Goal: Communication & Community: Answer question/provide support

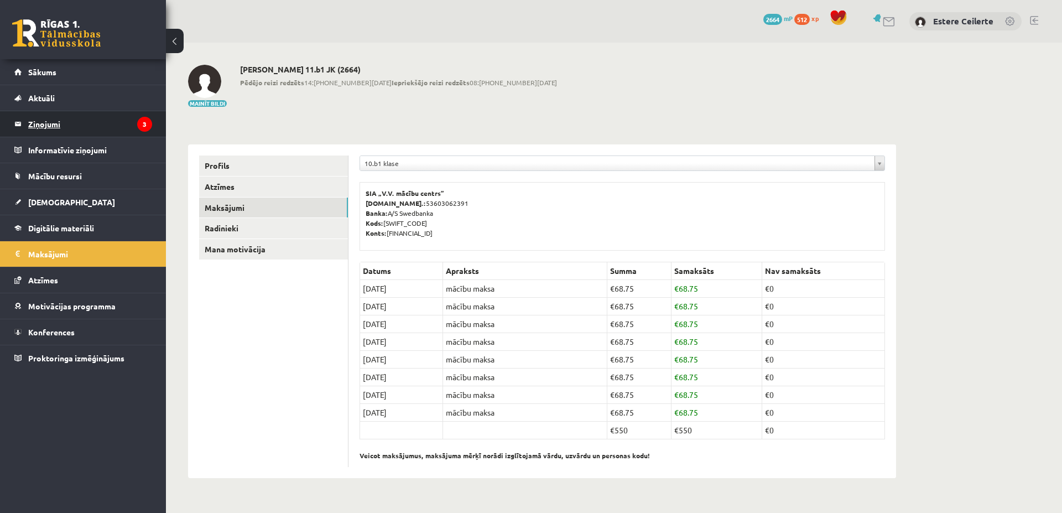
click at [114, 116] on legend "Ziņojumi 3" at bounding box center [90, 123] width 124 height 25
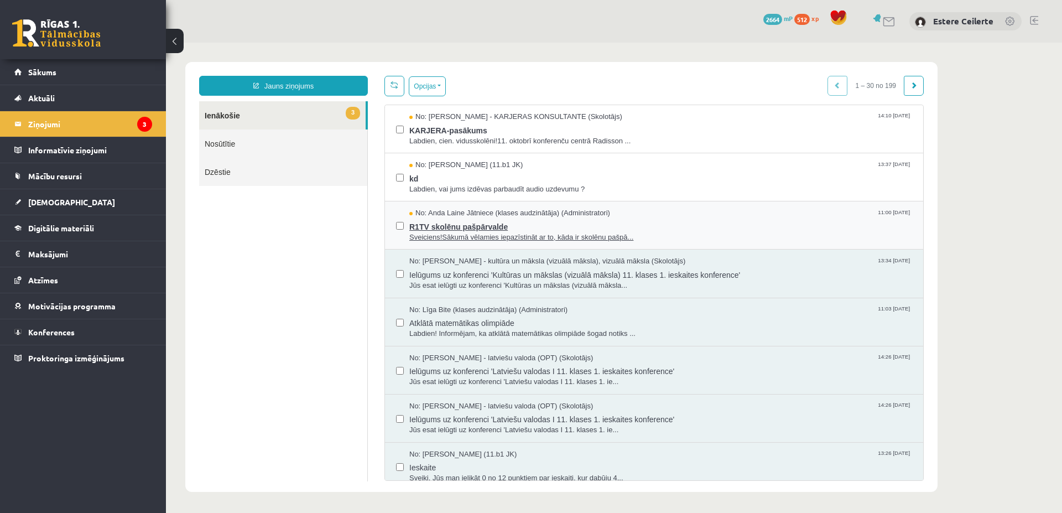
click at [491, 238] on span "Sveiciens!Sākumā vēlamies iepazīstināt ar to, kāda ir skolēnu pašpā..." at bounding box center [660, 237] width 503 height 11
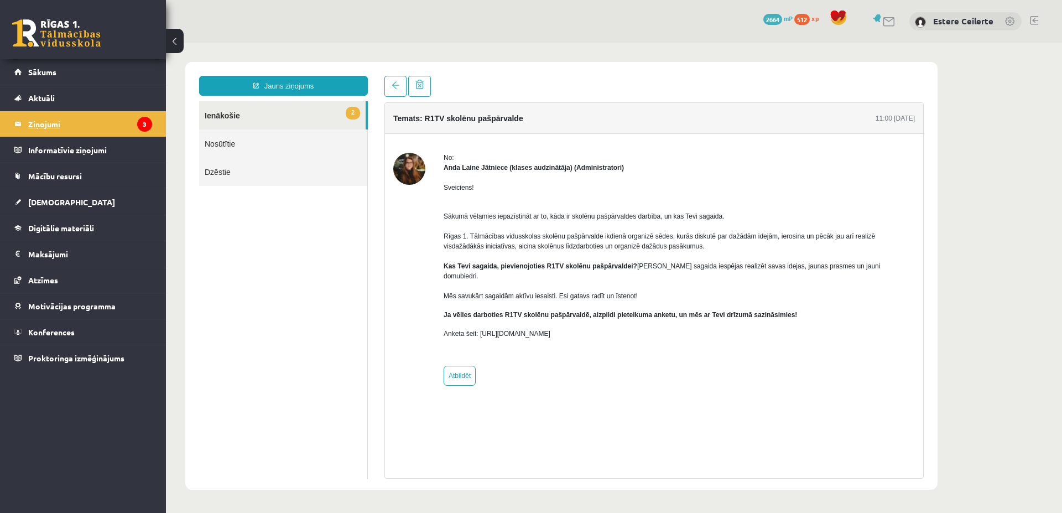
click at [53, 122] on legend "Ziņojumi 3" at bounding box center [90, 123] width 124 height 25
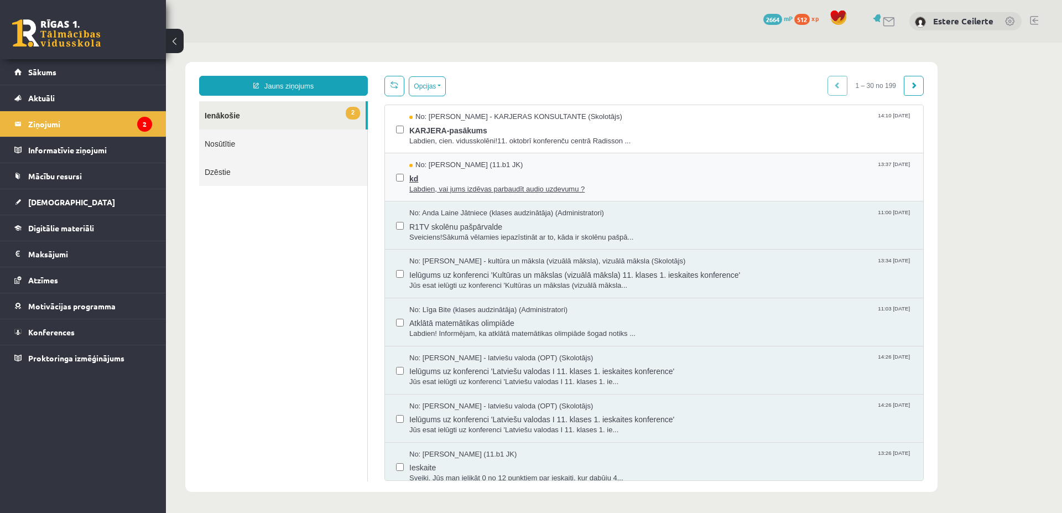
click at [559, 184] on span "Labdien, vai jums izdēvas parbaudīt audio uzdevumu ?" at bounding box center [660, 189] width 503 height 11
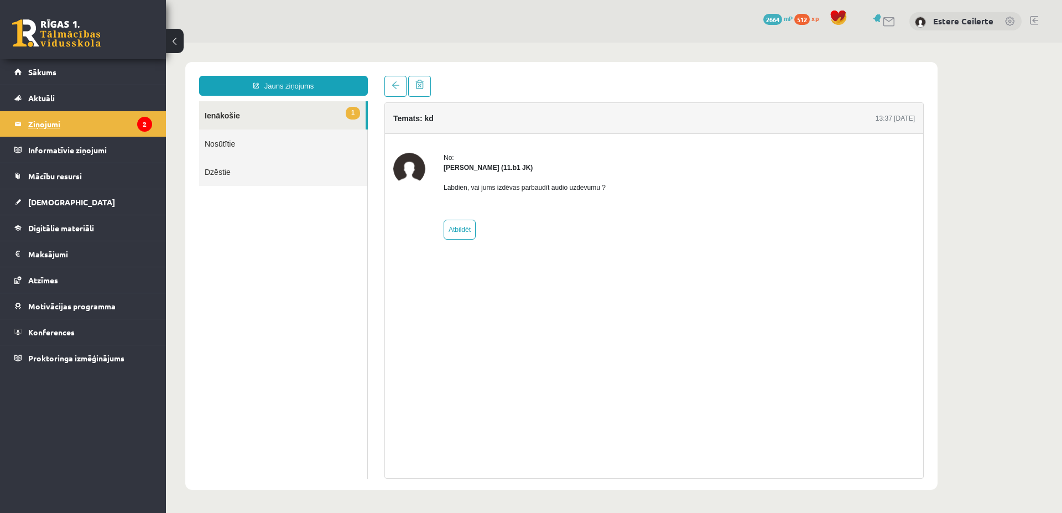
click at [43, 122] on legend "Ziņojumi 2" at bounding box center [90, 123] width 124 height 25
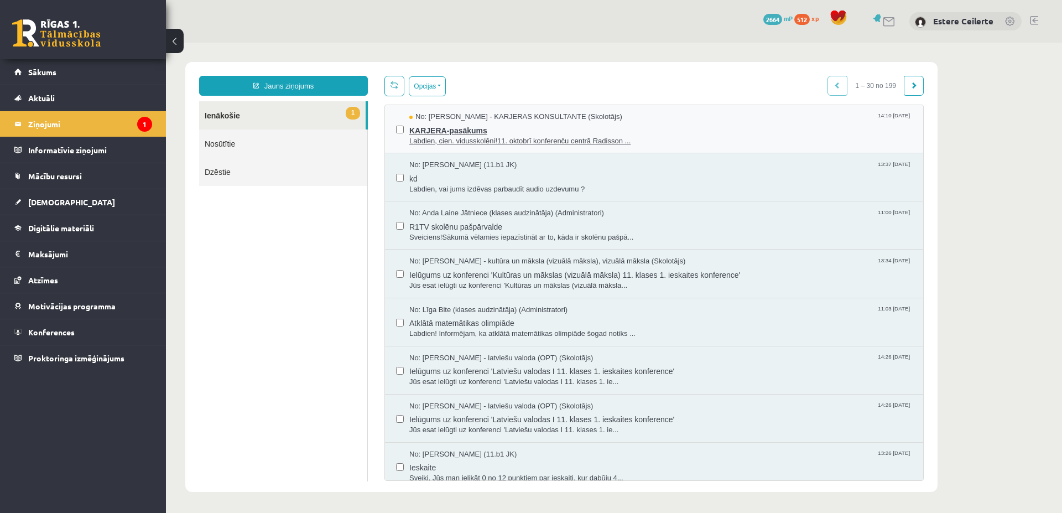
click at [475, 129] on span "KARJERA-pasākums" at bounding box center [660, 129] width 503 height 14
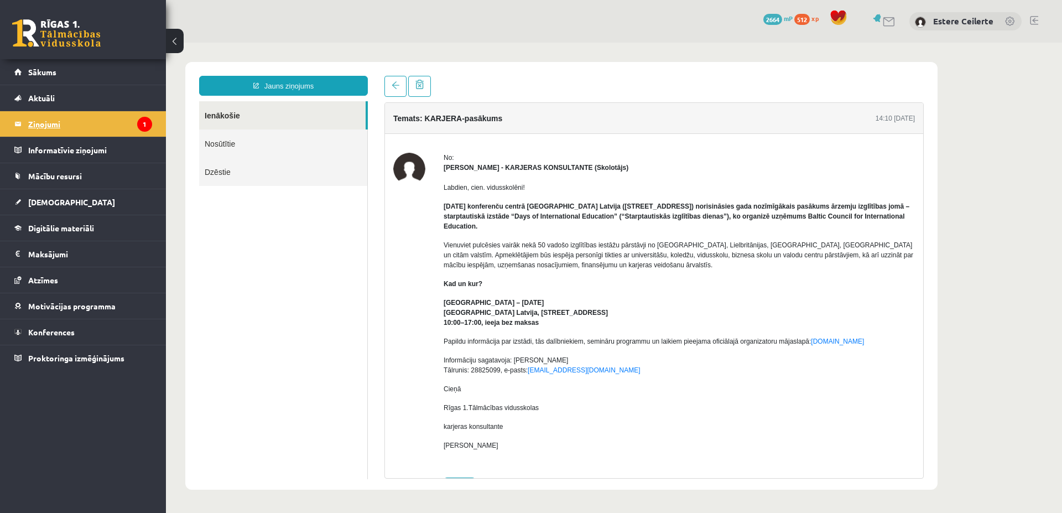
click at [30, 124] on legend "Ziņojumi 1" at bounding box center [90, 123] width 124 height 25
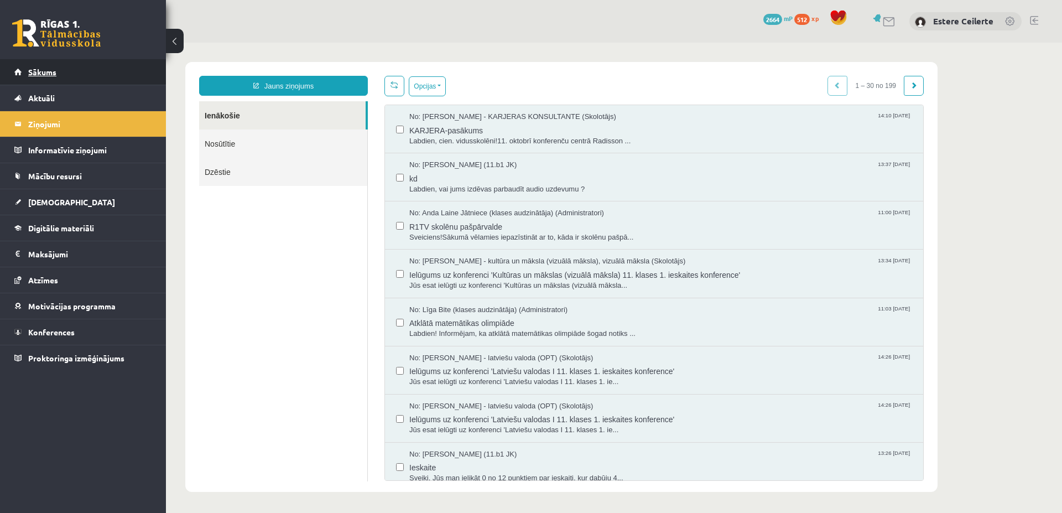
click at [56, 66] on link "Sākums" at bounding box center [83, 71] width 138 height 25
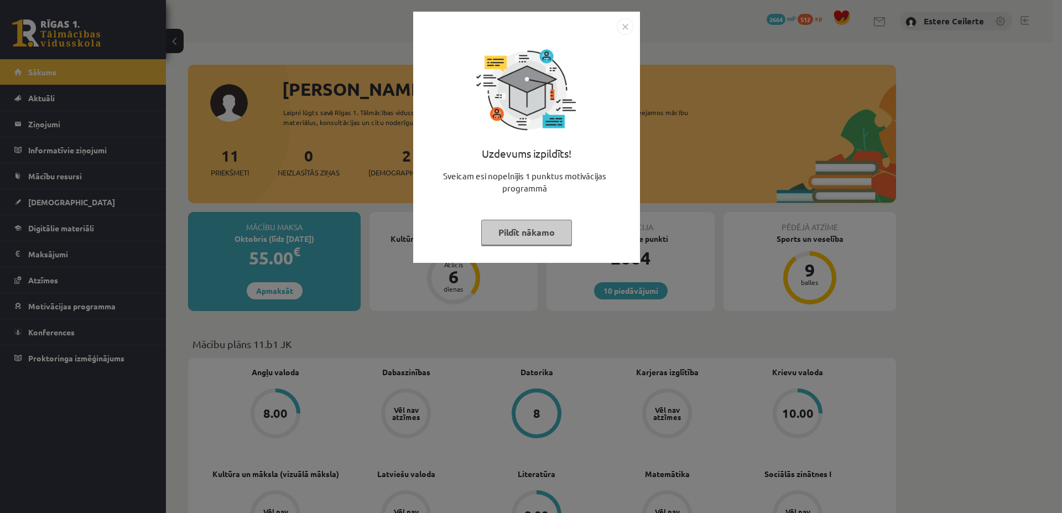
click at [562, 227] on button "Pildīt nākamo" at bounding box center [526, 232] width 91 height 25
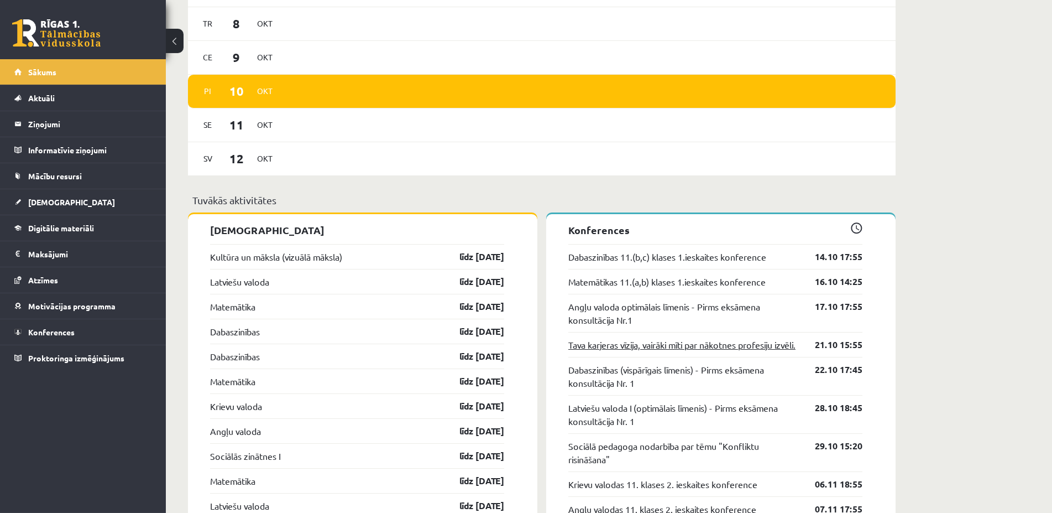
scroll to position [846, 0]
